Goal: Transaction & Acquisition: Purchase product/service

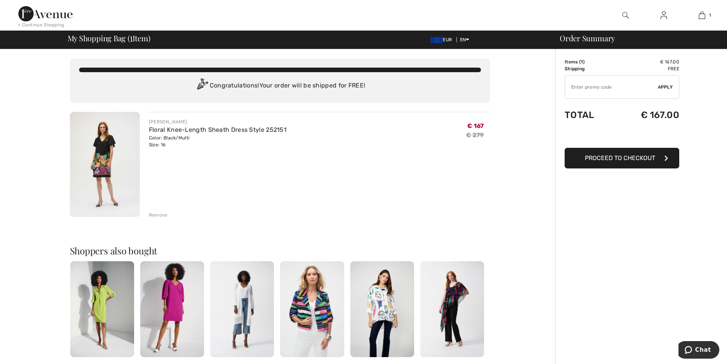
click at [622, 160] on span "Proceed to Checkout" at bounding box center [620, 157] width 70 height 7
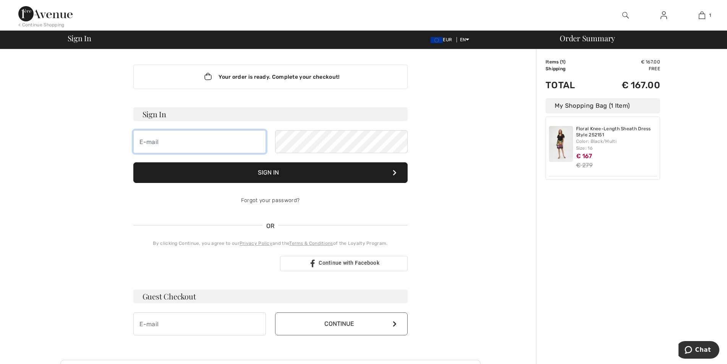
click at [185, 140] on input "email" at bounding box center [199, 141] width 133 height 23
type input "[EMAIL_ADDRESS][DOMAIN_NAME]"
click at [298, 175] on button "Sign In" at bounding box center [270, 172] width 274 height 21
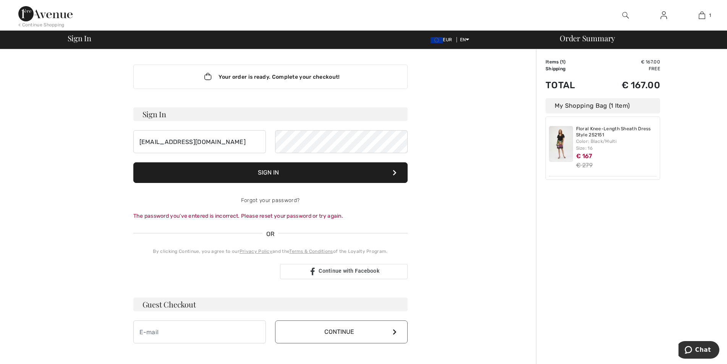
click at [310, 170] on button "Sign In" at bounding box center [270, 172] width 274 height 21
click at [166, 173] on form "Sign In horan_joanne@yahoo.ie Sign In Forgot your password? The password you’ve…" at bounding box center [270, 163] width 274 height 113
click at [282, 166] on button "Sign In" at bounding box center [270, 172] width 274 height 21
click at [298, 169] on button "Sign In" at bounding box center [270, 172] width 274 height 21
click at [69, 169] on div "Your order is ready. Complete your checkout! Sign In horan_joanne@yahoo.ie Sign…" at bounding box center [270, 272] width 420 height 446
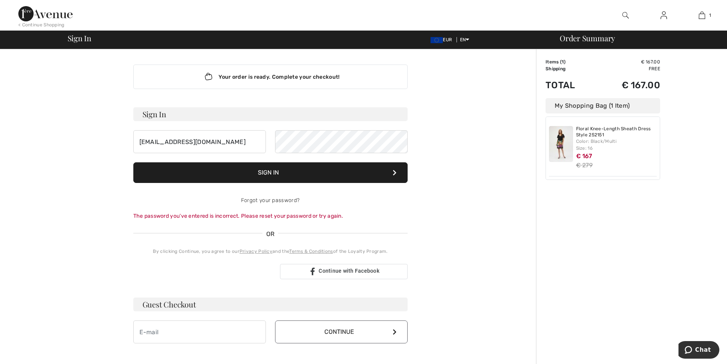
click at [313, 169] on button "Sign In" at bounding box center [270, 172] width 274 height 21
click at [227, 142] on div "horan_joanne@yahoo.ie" at bounding box center [270, 141] width 274 height 23
click at [288, 175] on button "Sign In" at bounding box center [270, 172] width 274 height 21
click at [284, 216] on div "The password you’ve entered is incorrect. Please reset your password or try aga…" at bounding box center [270, 216] width 274 height 8
click at [272, 201] on link "Forgot your password?" at bounding box center [270, 200] width 58 height 6
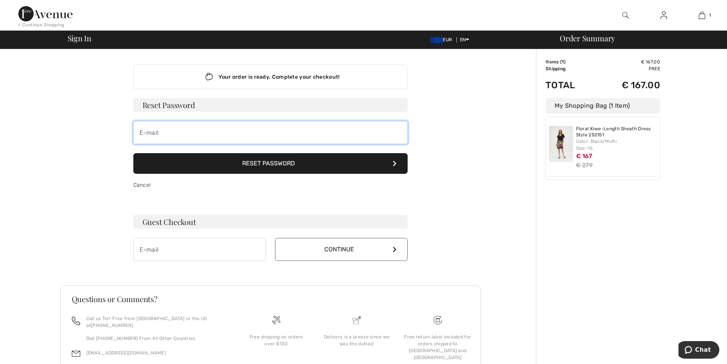
click at [166, 133] on input "email" at bounding box center [270, 132] width 274 height 23
type input "horan_joanne@yahoo.ie"
click at [261, 164] on button "Reset Password" at bounding box center [270, 163] width 274 height 21
click at [139, 186] on link "Cancel" at bounding box center [142, 185] width 18 height 6
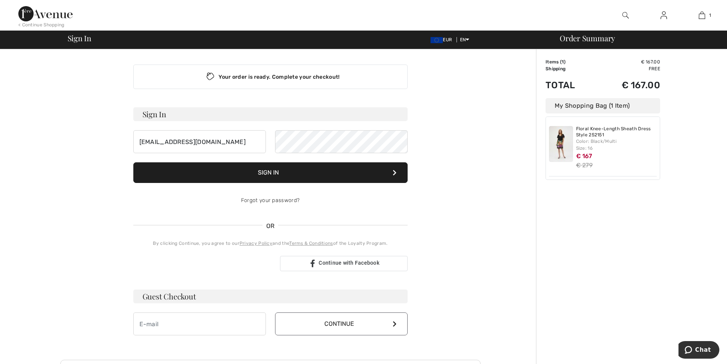
click at [83, 40] on span "Sign In" at bounding box center [80, 38] width 24 height 8
click at [250, 143] on div "[EMAIL_ADDRESS][DOMAIN_NAME]" at bounding box center [270, 141] width 274 height 23
click at [279, 172] on button "Sign In" at bounding box center [270, 172] width 274 height 21
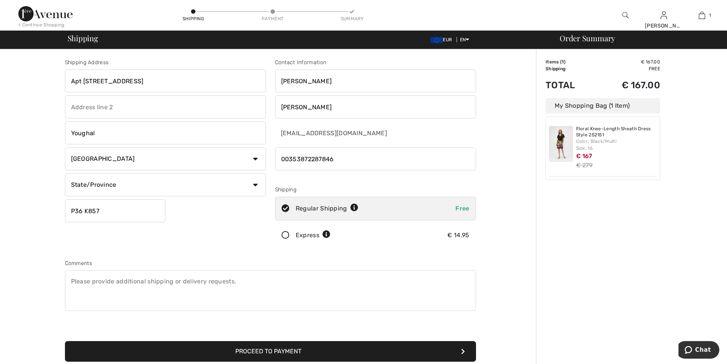
click at [203, 82] on input "Apt 9, The Old Monastery, Strand Street" at bounding box center [165, 81] width 201 height 23
drag, startPoint x: 203, startPoint y: 79, endPoint x: 12, endPoint y: 99, distance: 191.4
click at [4, 99] on div "Shipping Address Apt 9, The Old Monastery, Strand Street Youghal Country Canada…" at bounding box center [363, 273] width 727 height 449
type input "Ringwood House"
type input "Summerfleid"
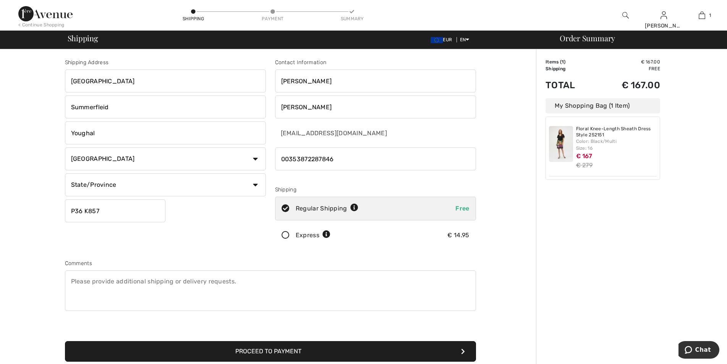
click at [113, 215] on input "P36 K857" at bounding box center [115, 211] width 101 height 23
drag, startPoint x: 84, startPoint y: 210, endPoint x: 135, endPoint y: 198, distance: 52.6
click at [135, 198] on div "Shipping Address Ringwood House Summerfleid Youghal Country Canada United State…" at bounding box center [165, 154] width 210 height 192
type input "P36WF62"
click at [119, 109] on input "Summerfleid" at bounding box center [165, 107] width 201 height 23
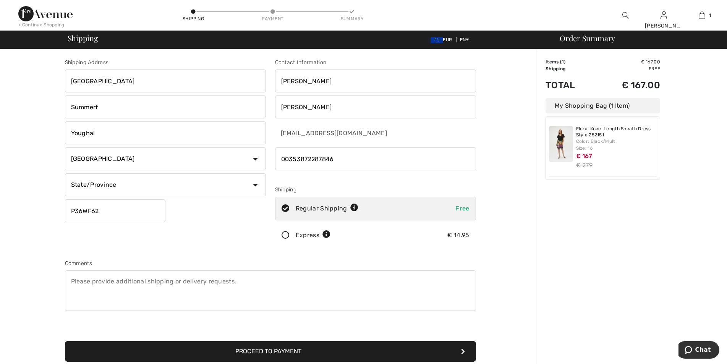
type input "Summerfield"
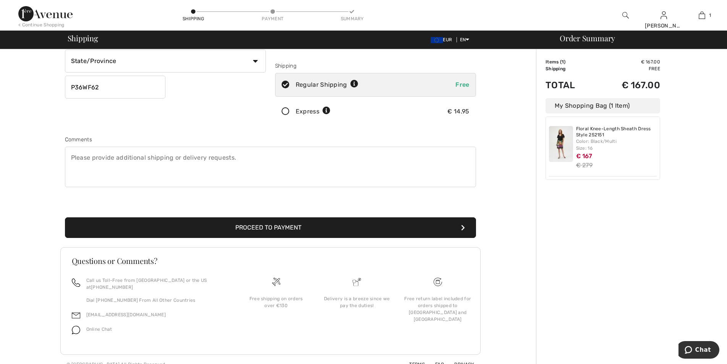
scroll to position [127, 0]
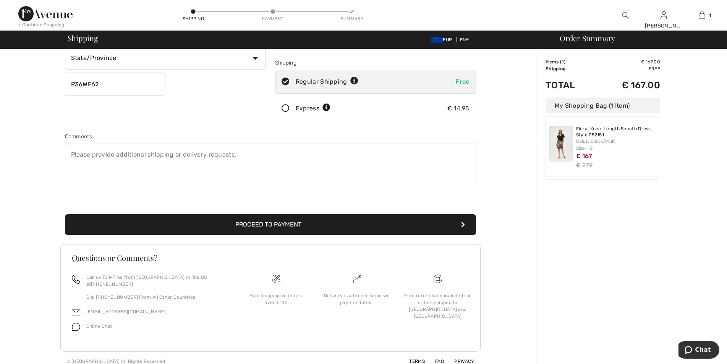
click at [266, 223] on button "Proceed to Payment" at bounding box center [270, 224] width 411 height 21
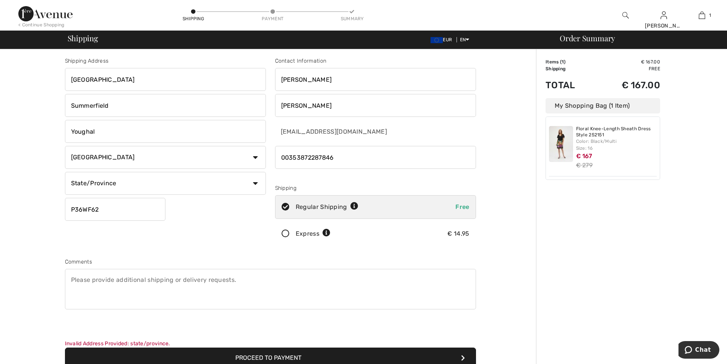
scroll to position [0, 0]
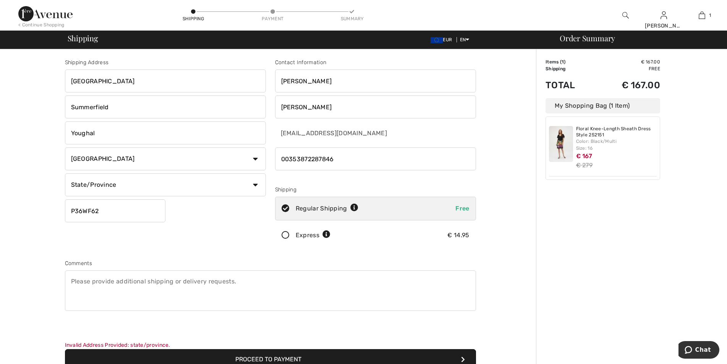
click at [234, 179] on select "State/Province Carlow Cavan Clare Cork Donegal Dublin Galway Kerry Kildare Kilk…" at bounding box center [165, 185] width 201 height 23
select select "CO"
click at [65, 174] on select "State/Province Carlow Cavan Clare Cork Donegal Dublin Galway Kerry Kildare Kilk…" at bounding box center [165, 185] width 201 height 23
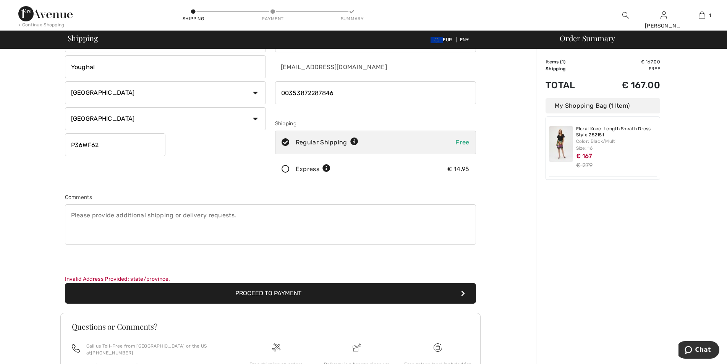
scroll to position [76, 0]
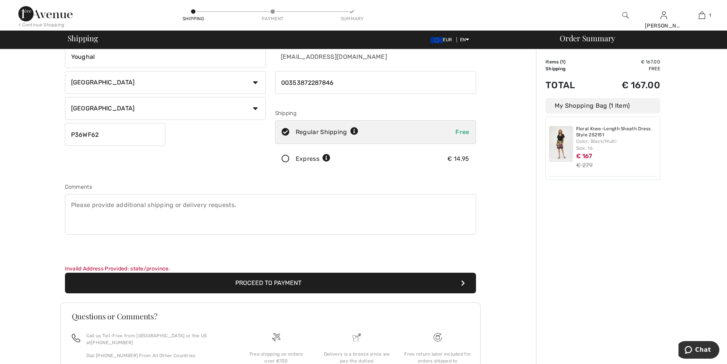
click at [277, 282] on button "Proceed to Payment" at bounding box center [270, 283] width 411 height 21
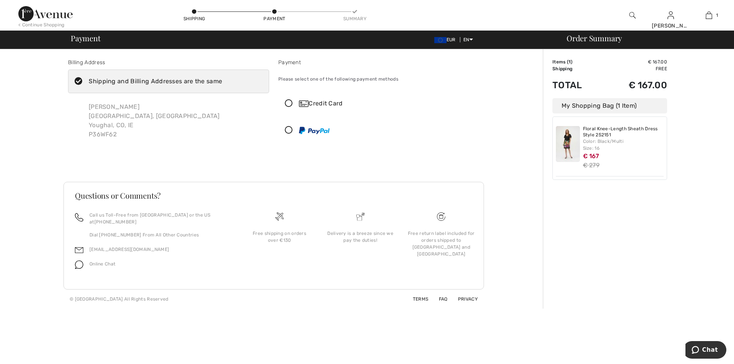
click at [289, 102] on icon at bounding box center [289, 104] width 20 height 8
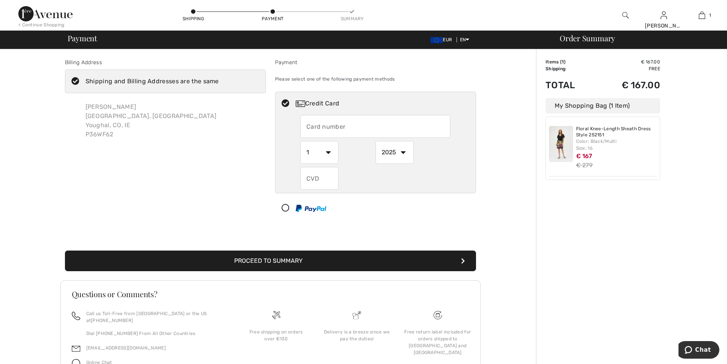
click at [363, 124] on input "text" at bounding box center [375, 126] width 150 height 23
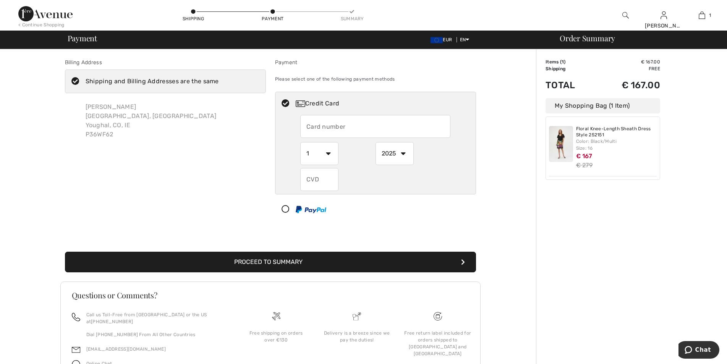
drag, startPoint x: 38, startPoint y: 11, endPoint x: 57, endPoint y: 20, distance: 21.0
click at [38, 11] on img at bounding box center [45, 13] width 54 height 15
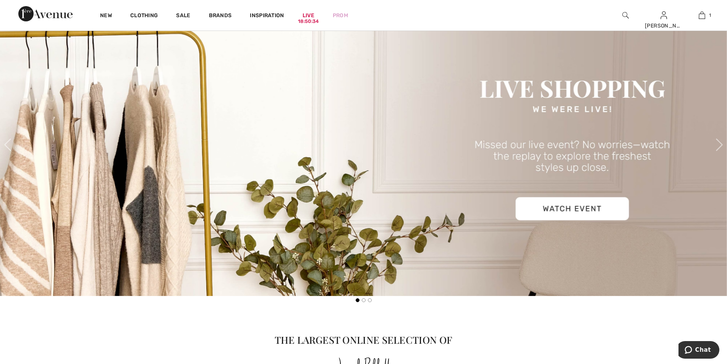
scroll to position [139, 0]
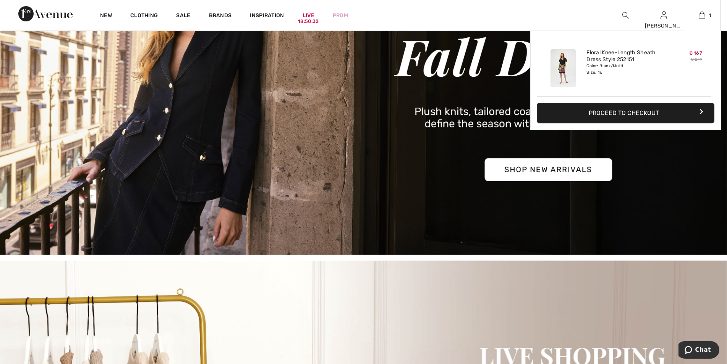
click at [635, 112] on button "Proceed to Checkout" at bounding box center [626, 113] width 178 height 21
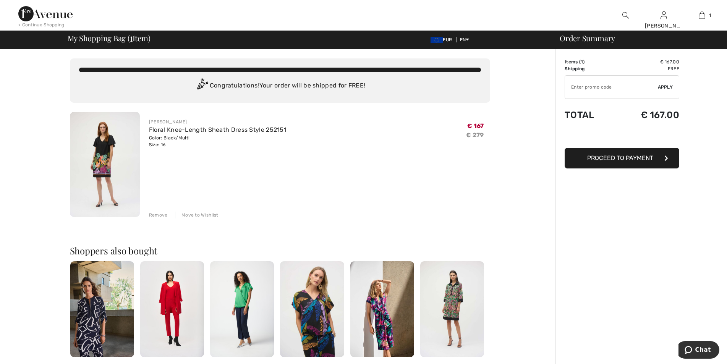
click at [630, 158] on span "Proceed to Payment" at bounding box center [620, 157] width 66 height 7
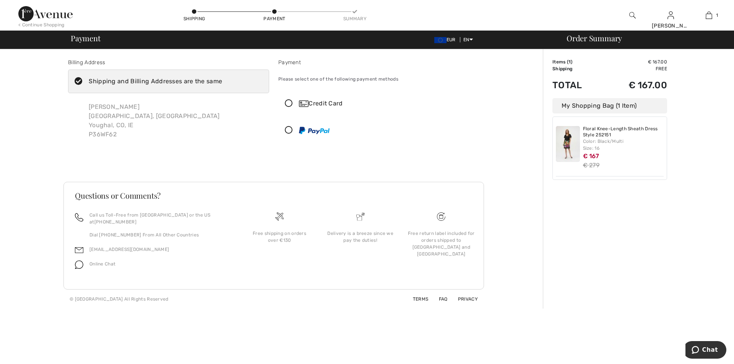
click at [290, 101] on icon at bounding box center [289, 104] width 20 height 8
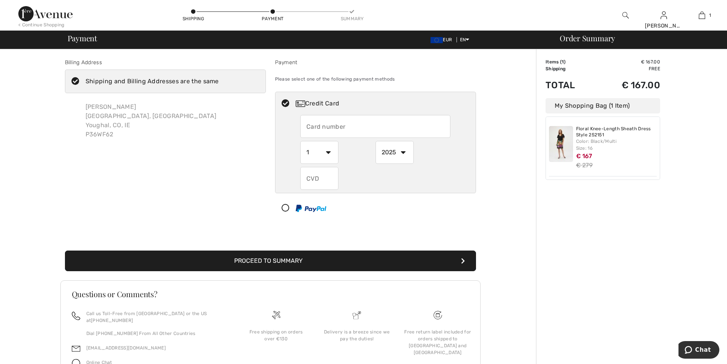
click at [340, 131] on input "text" at bounding box center [375, 126] width 150 height 23
type input "[CREDIT_CARD_NUMBER]"
click at [331, 155] on select "1 2 3 4 5 6 7 8 9 10 11 12" at bounding box center [319, 152] width 38 height 23
select select "5"
click at [300, 141] on select "1 2 3 4 5 6 7 8 9 10 11 12" at bounding box center [319, 152] width 38 height 23
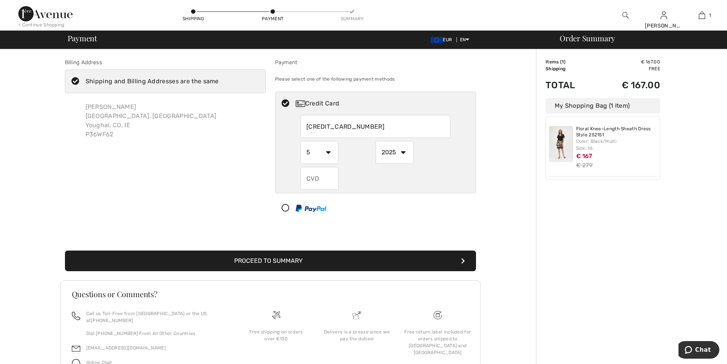
click at [396, 154] on select "2025 2026 2027 2028 2029 2030 2031 2032 2033 2034 2035" at bounding box center [395, 152] width 38 height 23
select select "2028"
click at [376, 141] on select "2025 2026 2027 2028 2029 2030 2031 2032 2033 2034 2035" at bounding box center [395, 152] width 38 height 23
click at [335, 182] on input "text" at bounding box center [319, 178] width 38 height 23
type input "797"
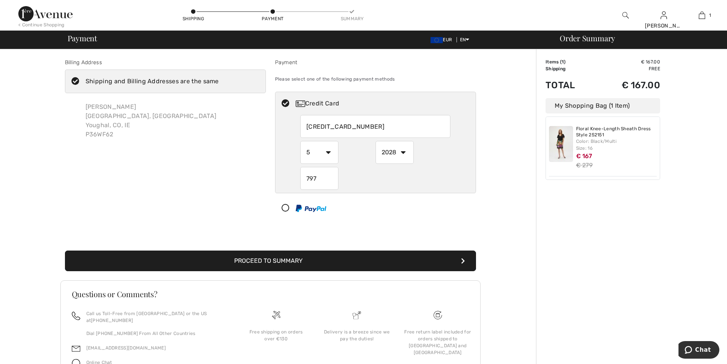
click at [288, 260] on button "Proceed to Summary" at bounding box center [270, 261] width 411 height 21
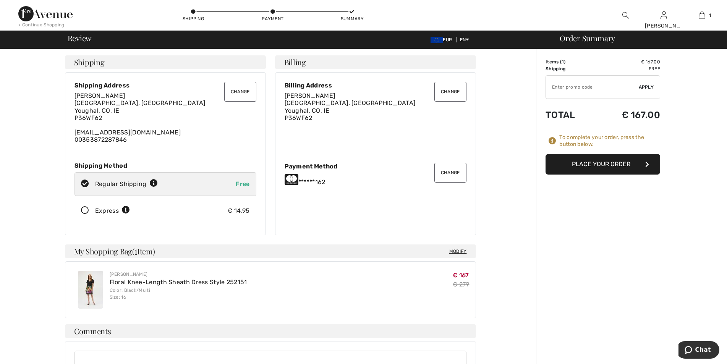
click at [605, 162] on button "Place Your Order" at bounding box center [603, 164] width 115 height 21
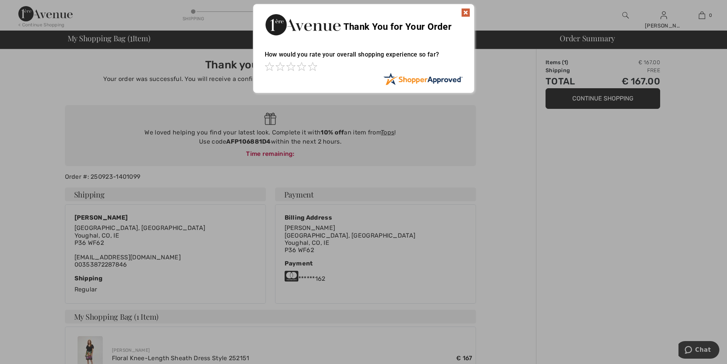
drag, startPoint x: 464, startPoint y: 13, endPoint x: 470, endPoint y: 8, distance: 7.3
click at [465, 13] on img at bounding box center [465, 12] width 9 height 9
